Goal: Task Accomplishment & Management: Manage account settings

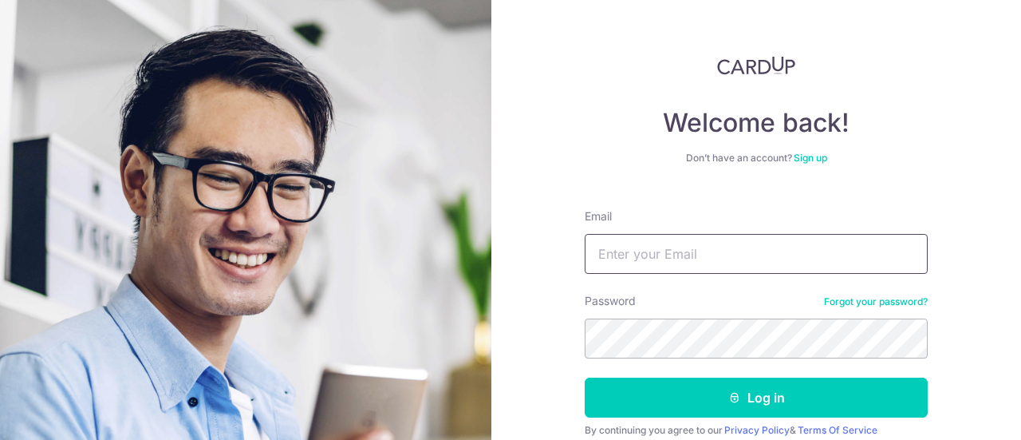
click at [649, 257] on input "Email" at bounding box center [756, 254] width 343 height 40
type input "[EMAIL_ADDRESS][DOMAIN_NAME]"
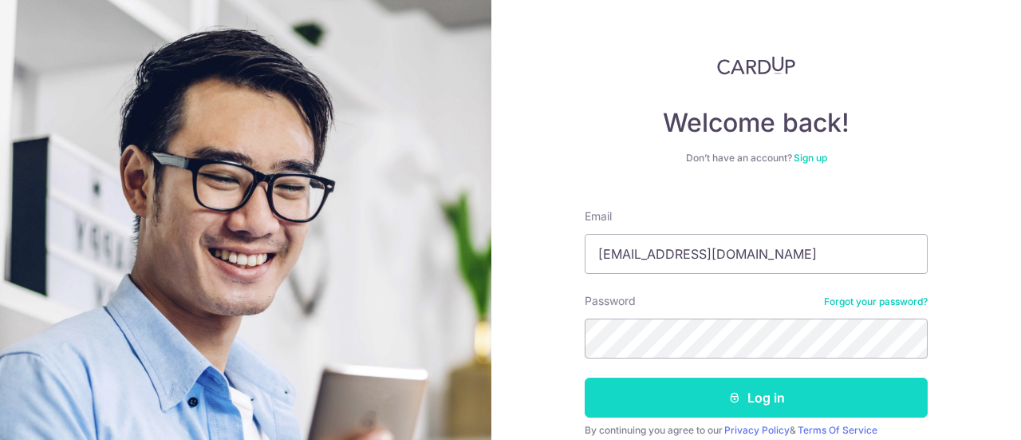
click at [713, 400] on button "Log in" at bounding box center [756, 397] width 343 height 40
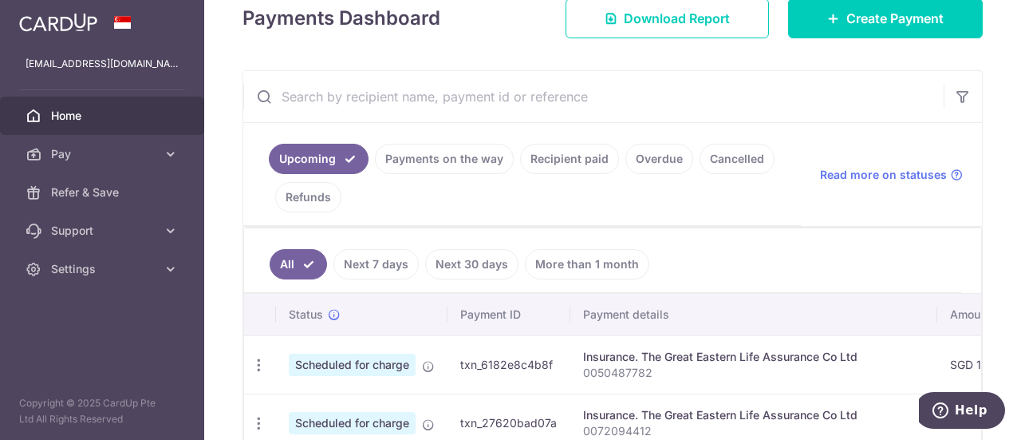
scroll to position [239, 0]
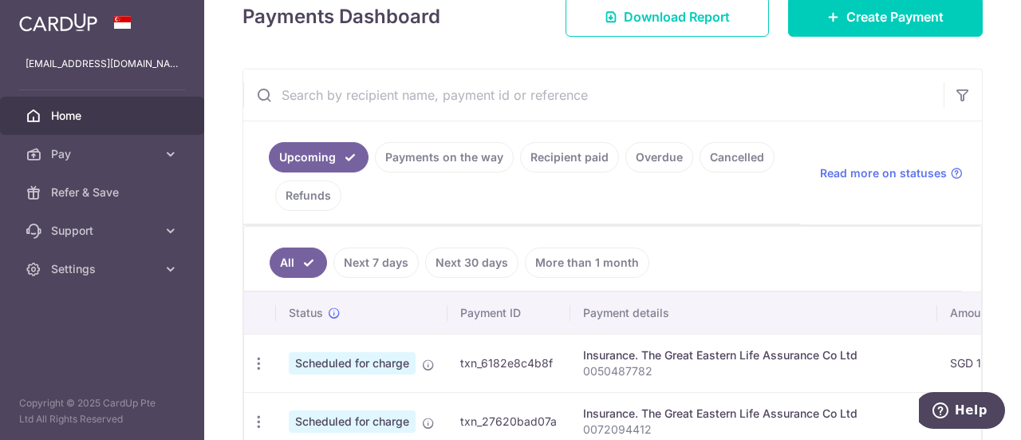
click at [584, 151] on link "Recipient paid" at bounding box center [569, 157] width 99 height 30
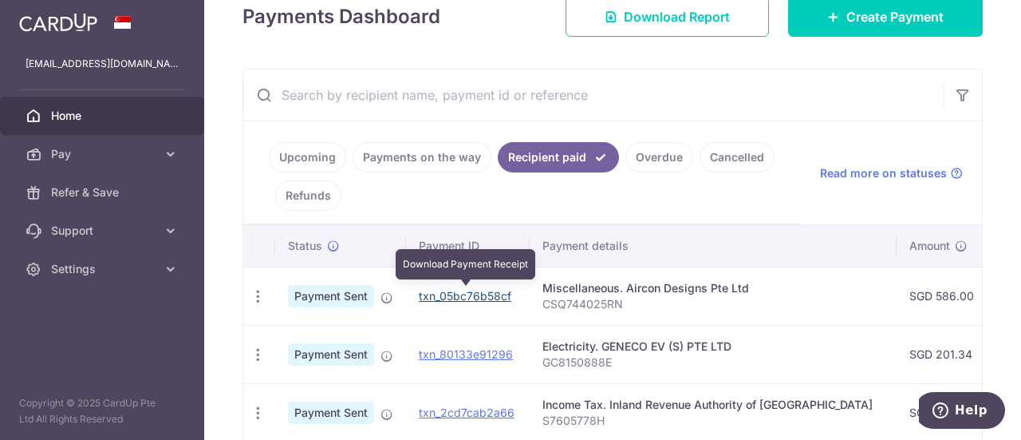
click at [483, 289] on link "txn_05bc76b58cf" at bounding box center [465, 296] width 93 height 14
